Goal: Transaction & Acquisition: Purchase product/service

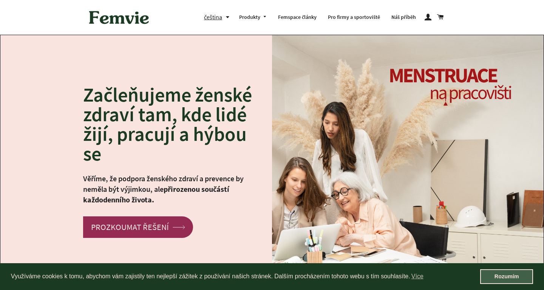
click at [498, 278] on link "Rozumím" at bounding box center [507, 277] width 53 height 15
click html "Napiště nám"
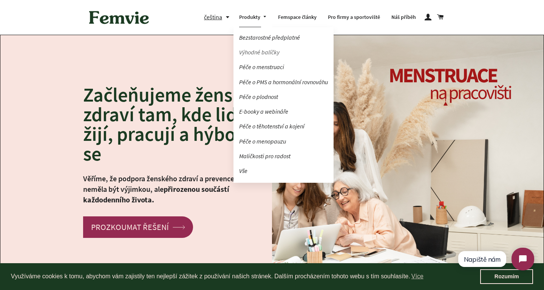
click at [261, 53] on link "Výhodné balíčky" at bounding box center [284, 52] width 100 height 13
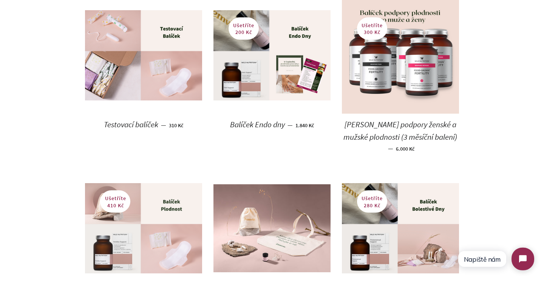
scroll to position [408, 0]
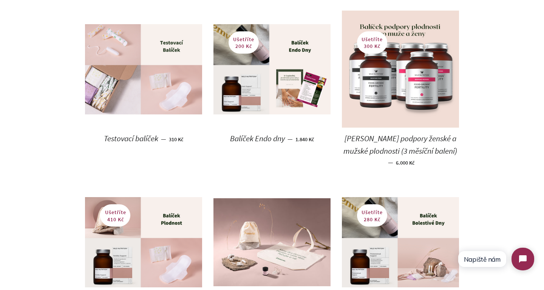
click at [153, 74] on img at bounding box center [143, 69] width 117 height 90
